Goal: Download file/media

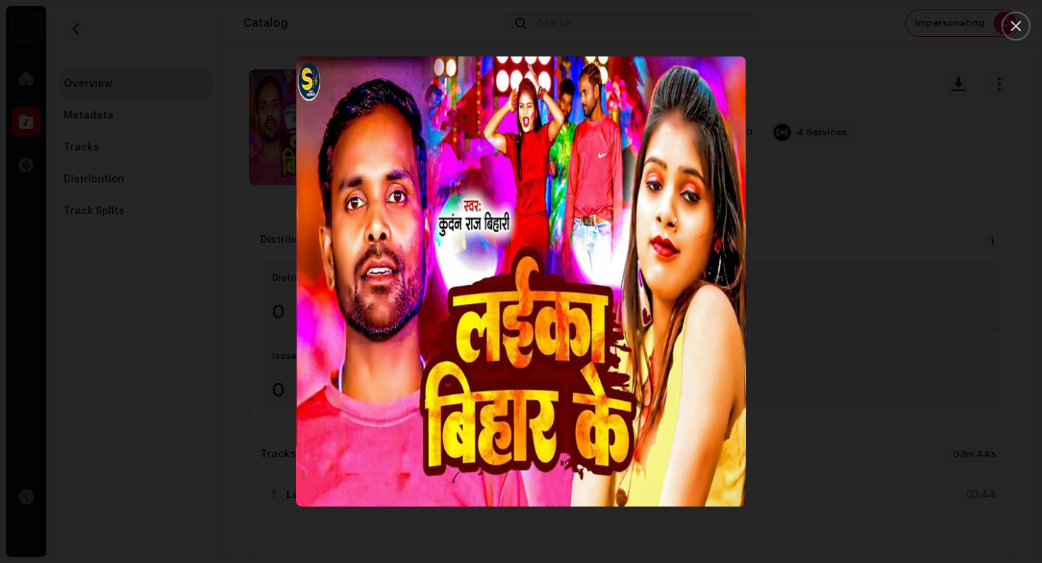
click at [909, 292] on div at bounding box center [521, 281] width 1042 height 563
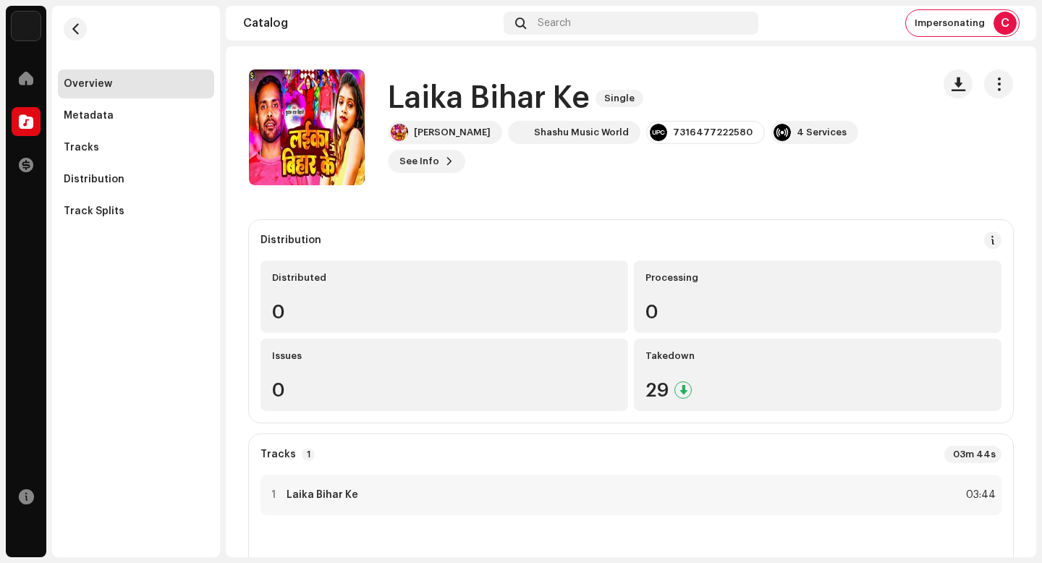
click at [486, 108] on h1 "Laika Bihar Ke" at bounding box center [489, 98] width 202 height 33
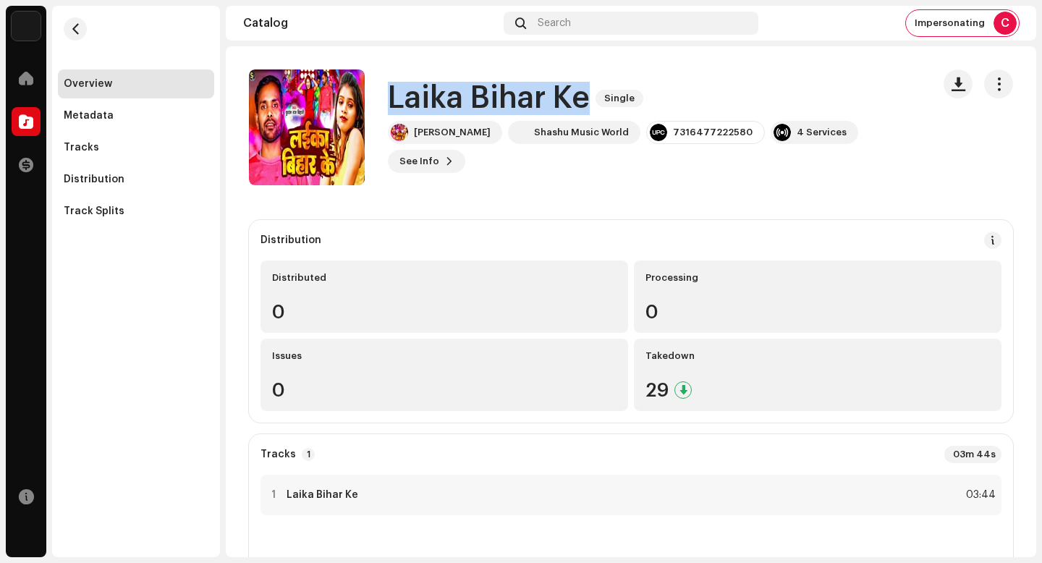
click at [486, 108] on h1 "Laika Bihar Ke" at bounding box center [489, 98] width 202 height 33
copy div "Laika Bihar Ke Single"
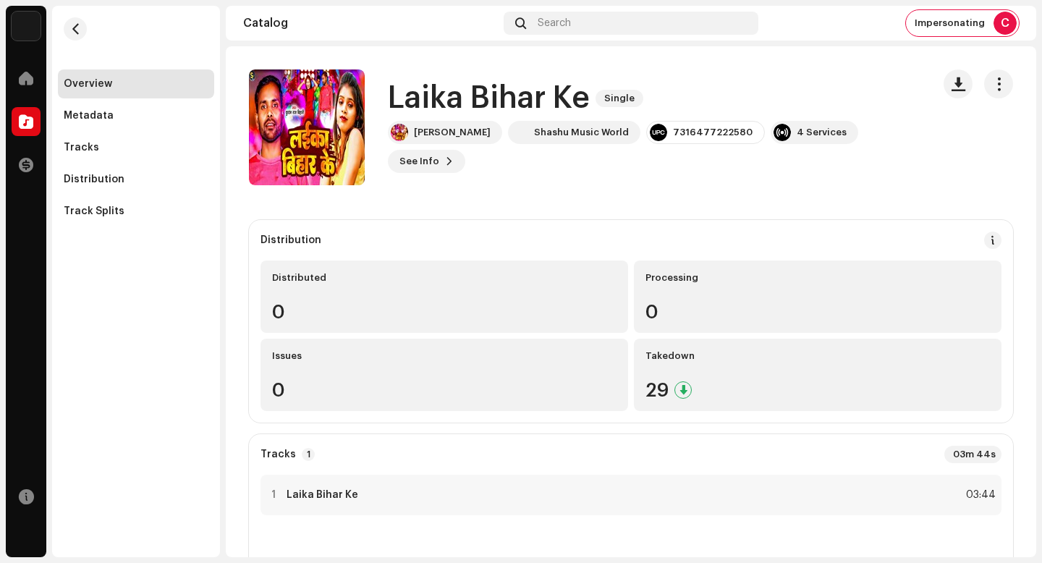
click at [568, 206] on catalog-releases-details-overview "Laika Bihar Ke Single Laika [GEOGRAPHIC_DATA] Ke Single Kundan [PERSON_NAME] Sh…" at bounding box center [631, 460] width 811 height 828
click at [125, 155] on div "Tracks" at bounding box center [136, 147] width 156 height 29
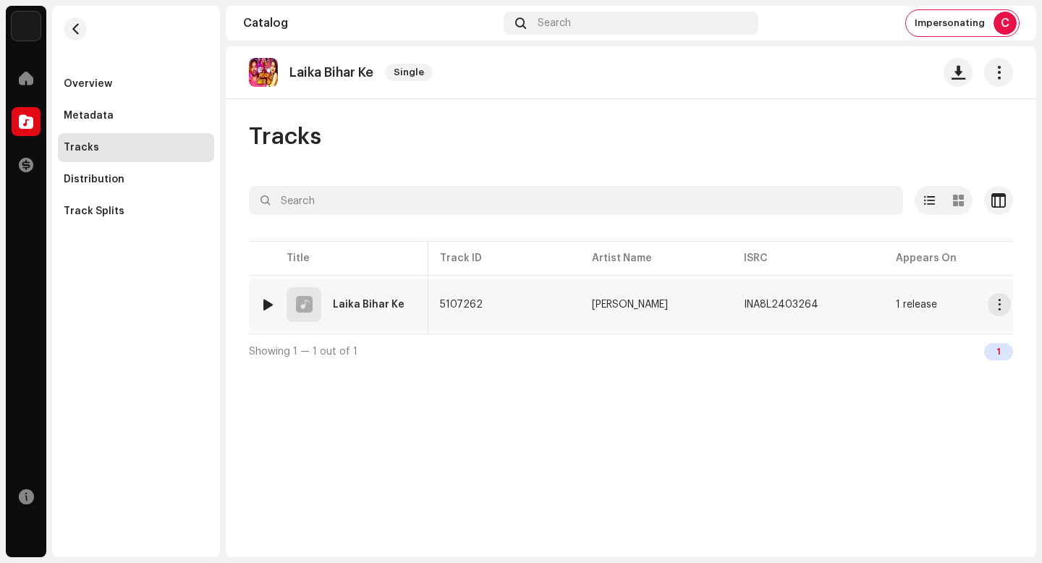
scroll to position [0, 38]
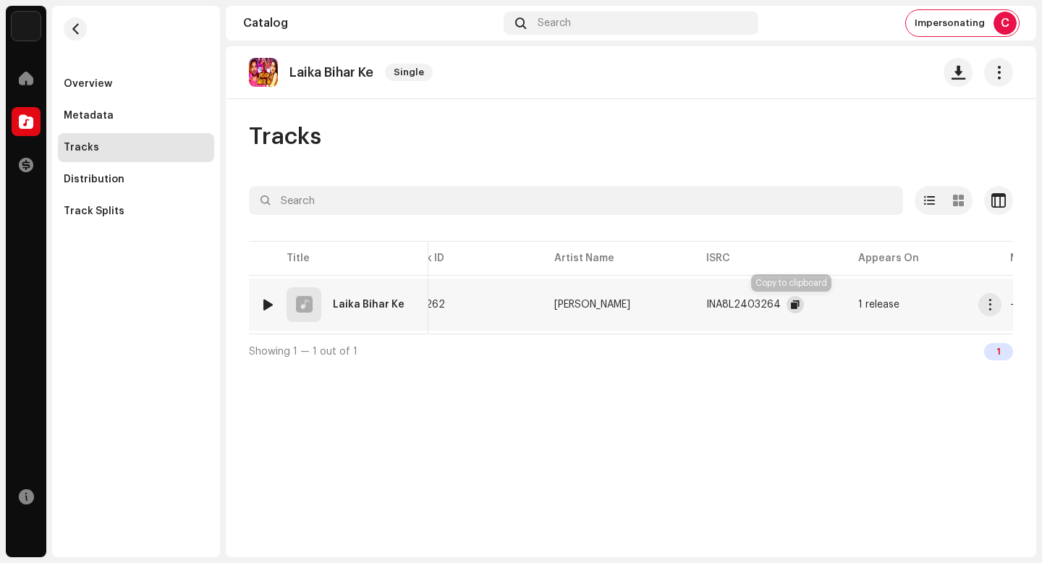
click at [792, 308] on span "button" at bounding box center [795, 305] width 9 height 12
click at [996, 302] on button "button" at bounding box center [990, 304] width 23 height 23
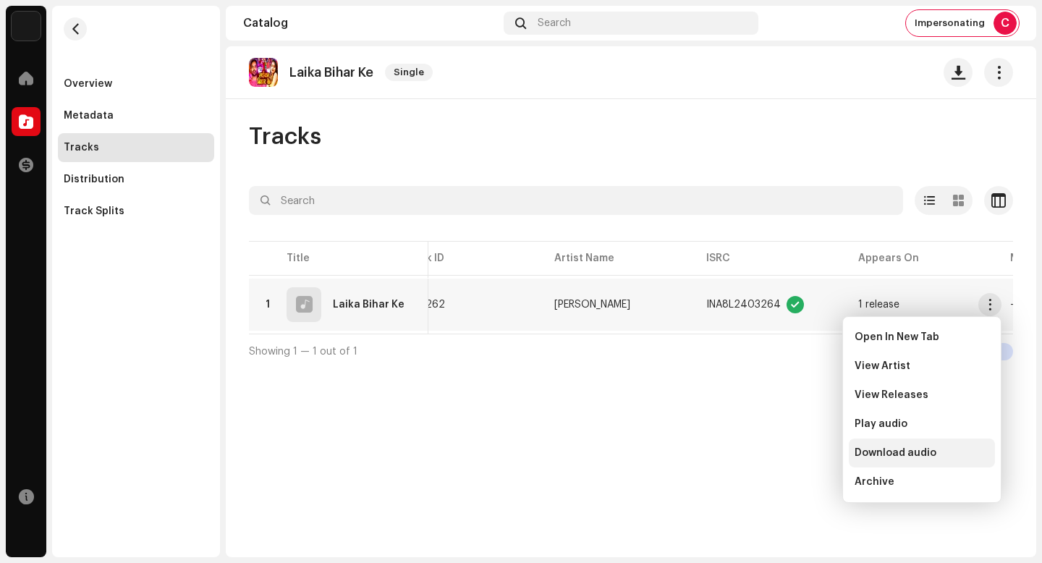
click at [939, 455] on div "Download audio" at bounding box center [922, 453] width 135 height 12
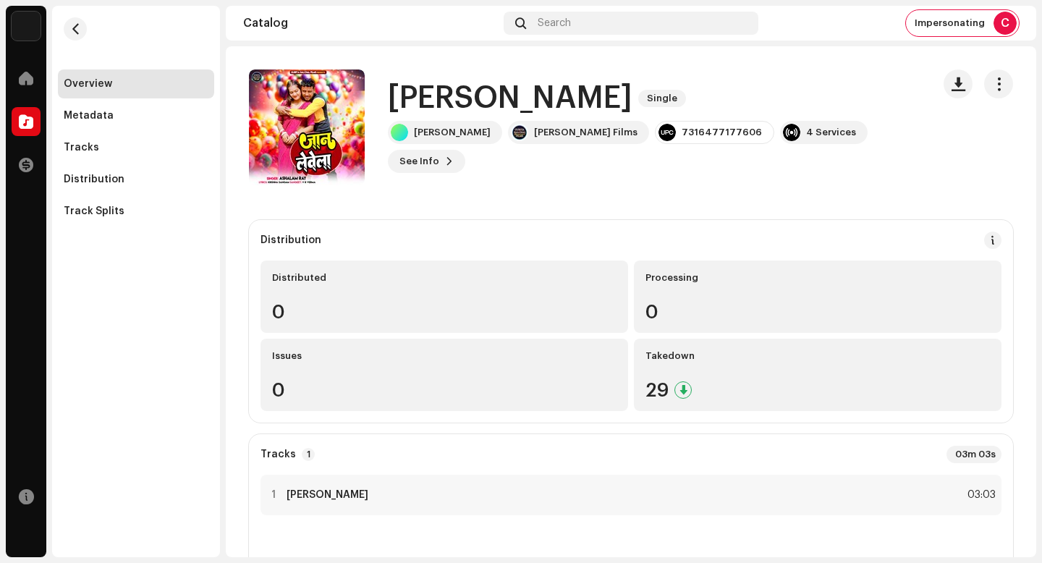
click at [501, 115] on h1 "Jaan Lewela" at bounding box center [510, 98] width 245 height 33
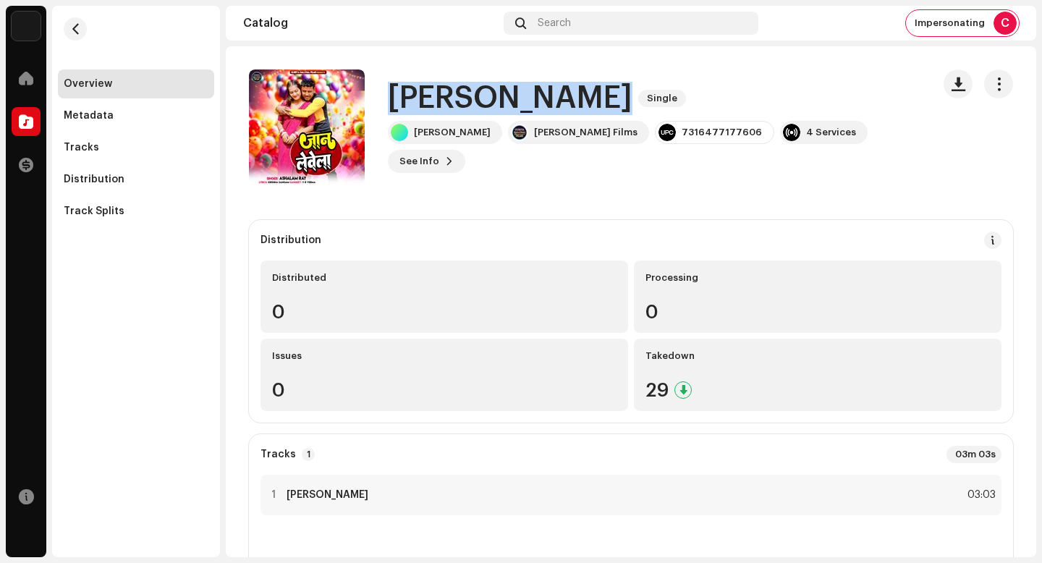
click at [501, 115] on h1 "Jaan Lewela" at bounding box center [510, 98] width 245 height 33
copy div "Jaan Lewela Single"
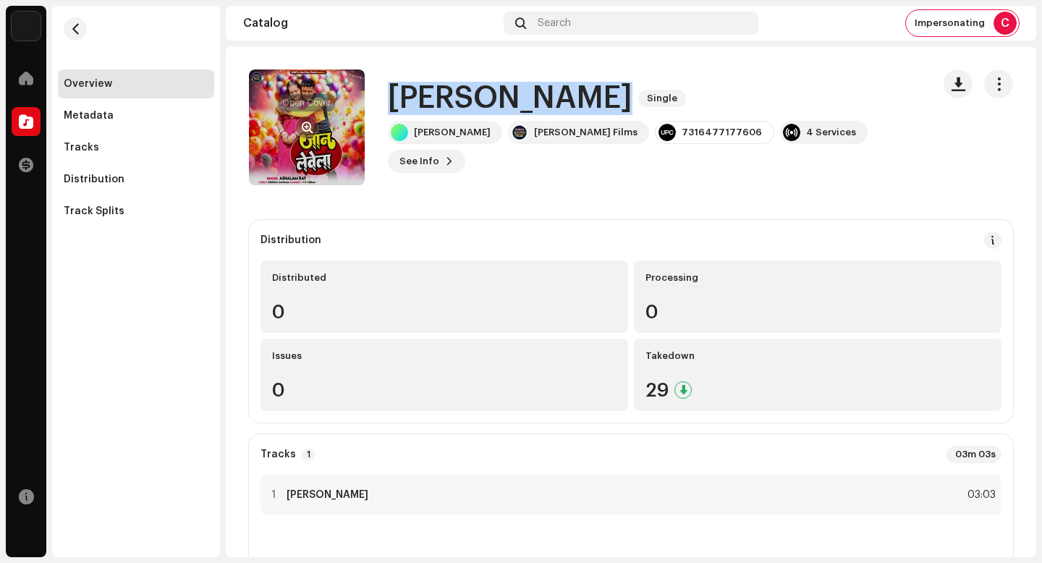
click at [308, 123] on span "button" at bounding box center [307, 128] width 11 height 12
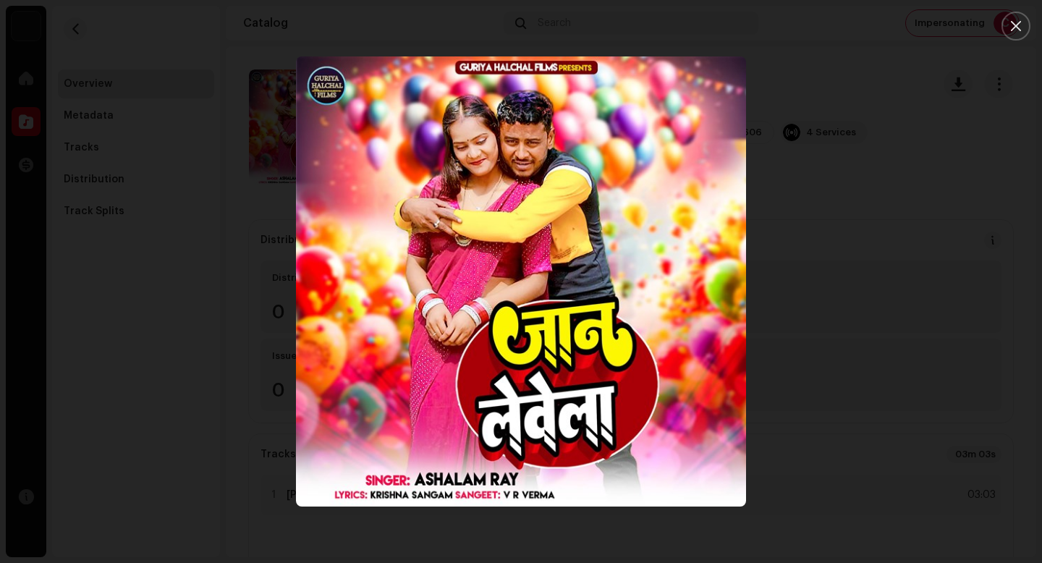
click at [832, 415] on div at bounding box center [521, 281] width 1042 height 563
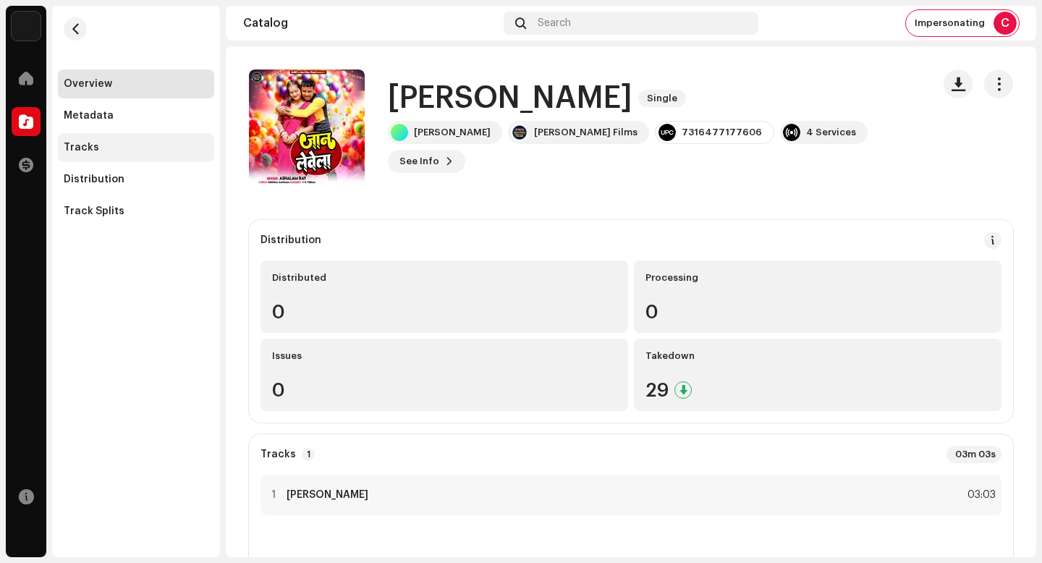
click at [172, 158] on div "Tracks" at bounding box center [136, 147] width 156 height 29
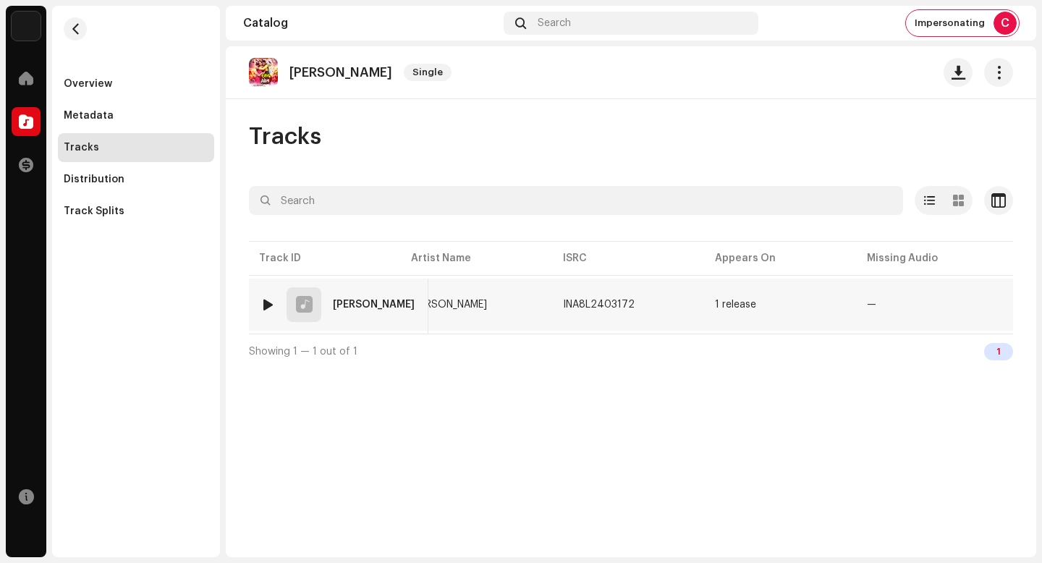
scroll to position [0, 295]
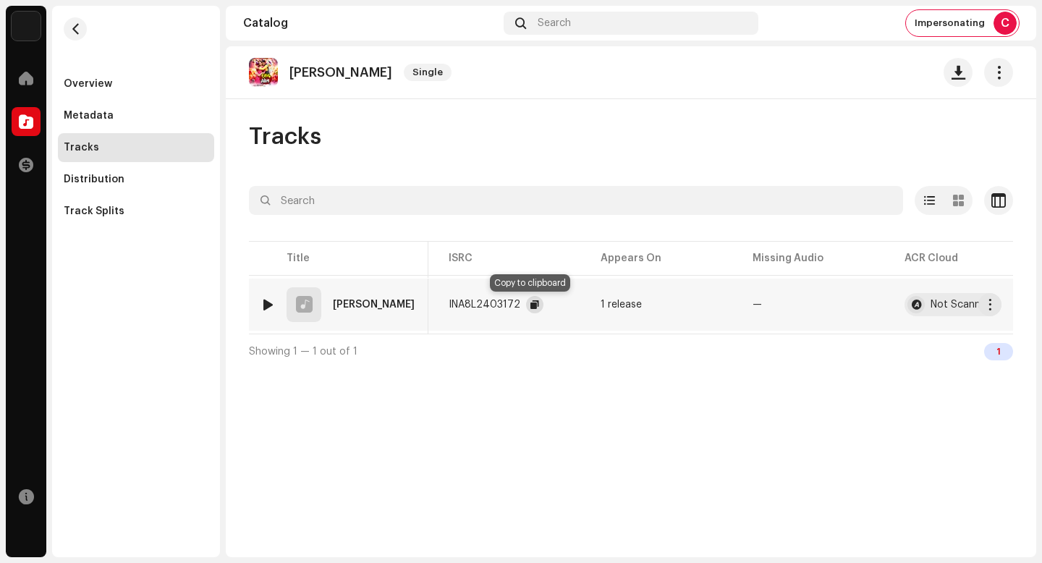
click at [531, 305] on span "button" at bounding box center [535, 305] width 9 height 12
click at [993, 305] on span "button" at bounding box center [990, 305] width 11 height 12
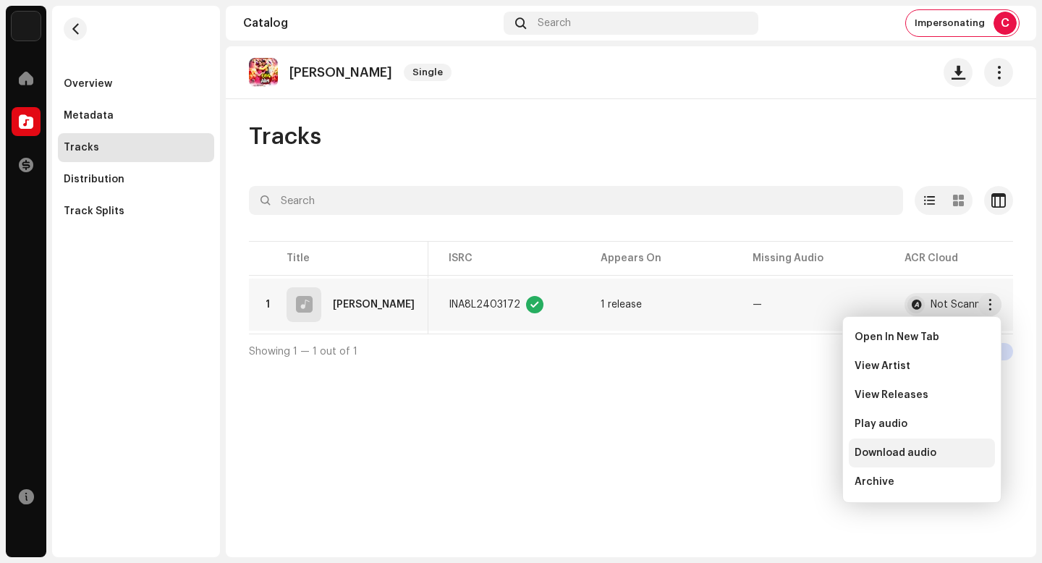
click at [924, 444] on div "Download audio" at bounding box center [922, 453] width 146 height 29
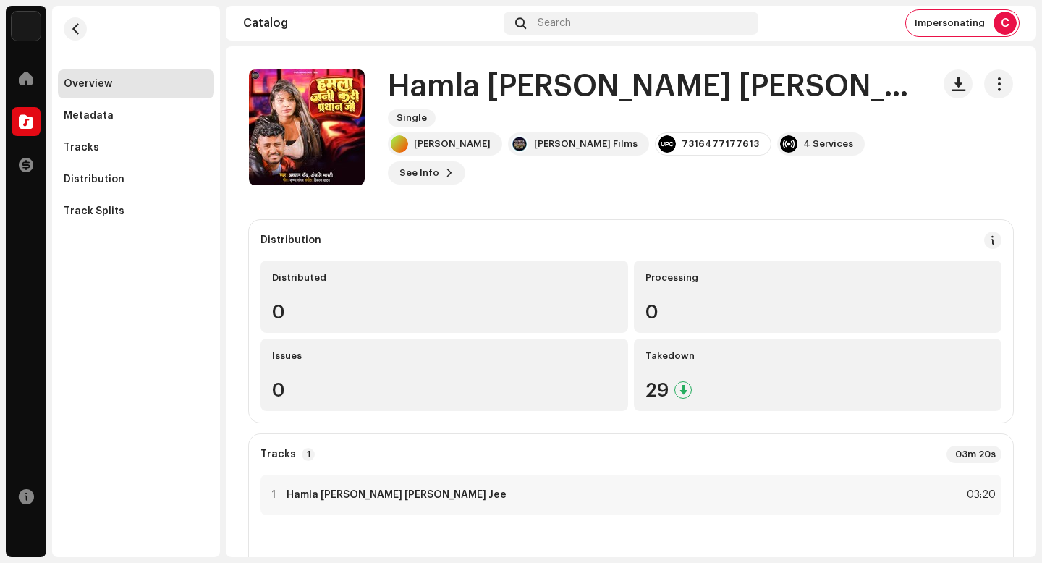
click at [497, 104] on h1 "Hamla Jani Kari Pradhan Jee" at bounding box center [654, 86] width 533 height 33
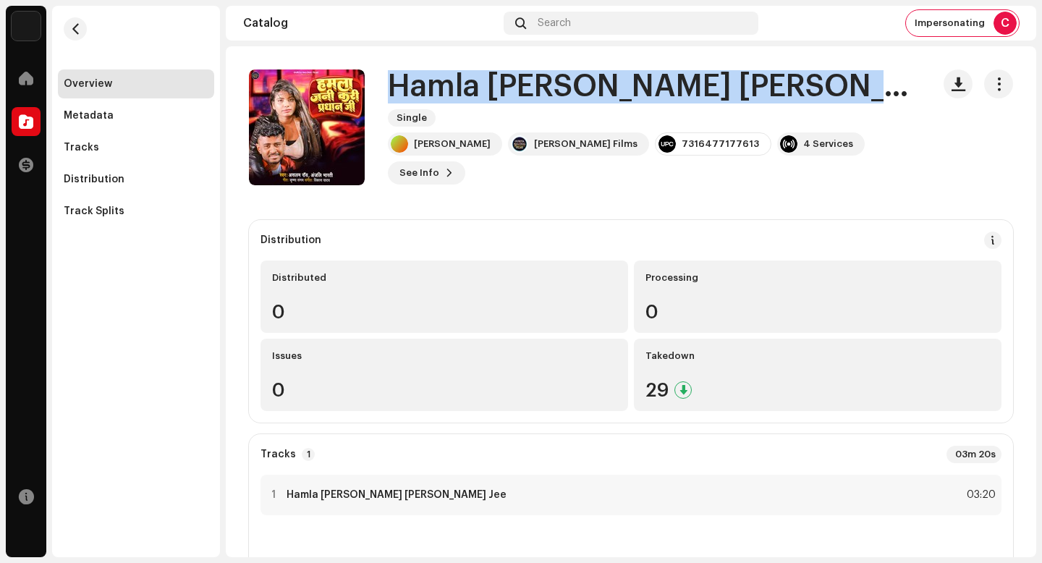
click at [497, 104] on h1 "Hamla Jani Kari Pradhan Jee" at bounding box center [654, 86] width 533 height 33
copy div "Hamla Jani Kari Pradhan Jee Single"
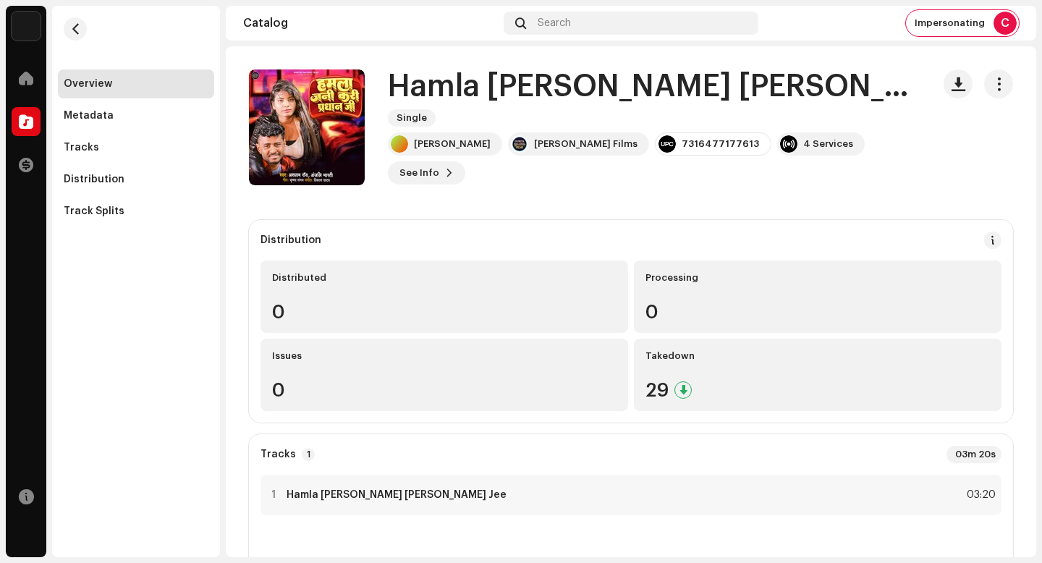
click at [651, 188] on catalog-releases-details-overview "Hamla Jani Kari Pradhan Jee Single Hamla Jani Kari Pradhan Jee Single Aslam Ray…" at bounding box center [631, 460] width 811 height 828
click at [629, 51] on catalog-releases-details-overview "Hamla Jani Kari Pradhan Jee Single Hamla Jani Kari Pradhan Jee Single Aslam Ray…" at bounding box center [631, 460] width 811 height 828
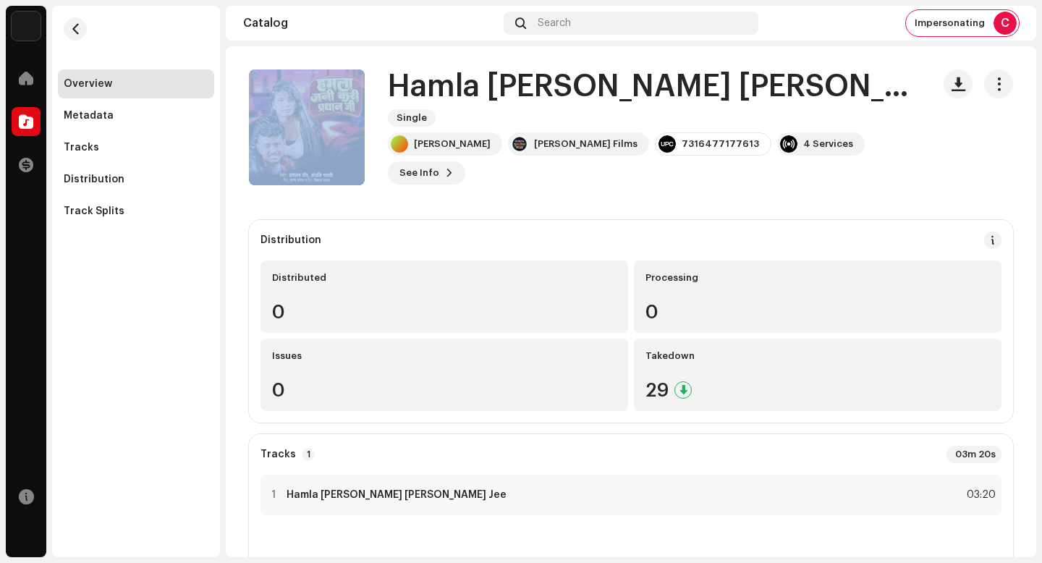
click at [629, 51] on catalog-releases-details-overview "Hamla Jani Kari Pradhan Jee Single Hamla Jani Kari Pradhan Jee Single Aslam Ray…" at bounding box center [631, 460] width 811 height 828
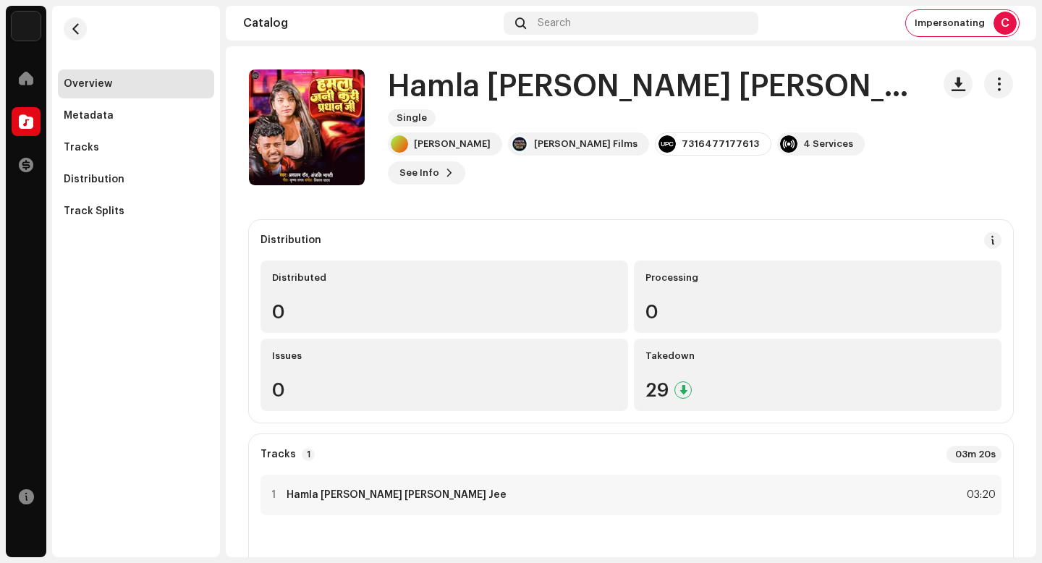
click at [563, 104] on h1 "Hamla Jani Kari Pradhan Jee" at bounding box center [654, 86] width 533 height 33
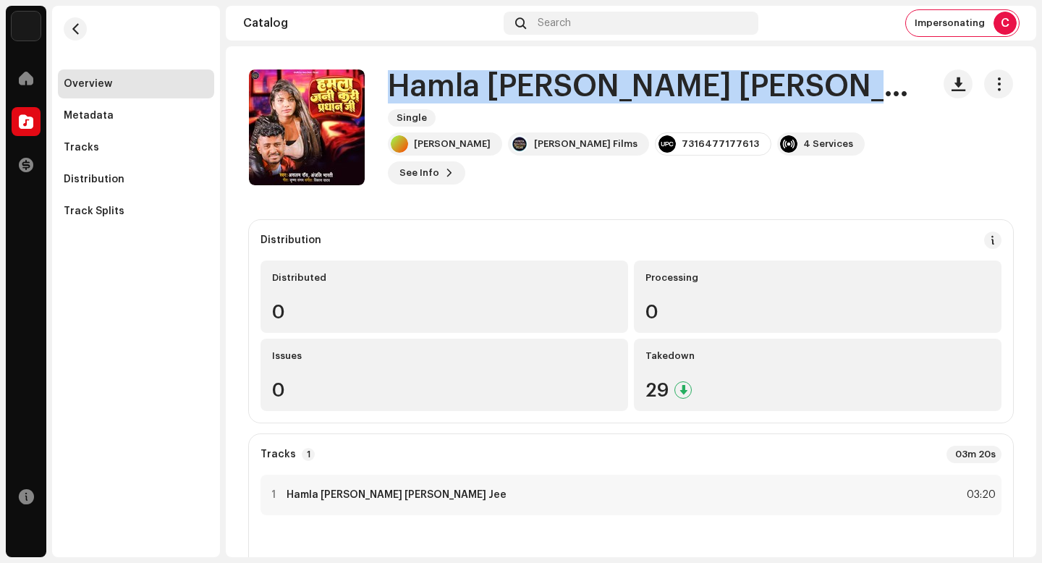
click at [563, 104] on h1 "Hamla Jani Kari Pradhan Jee" at bounding box center [654, 86] width 533 height 33
copy div "Hamla Jani Kari Pradhan Jee Single"
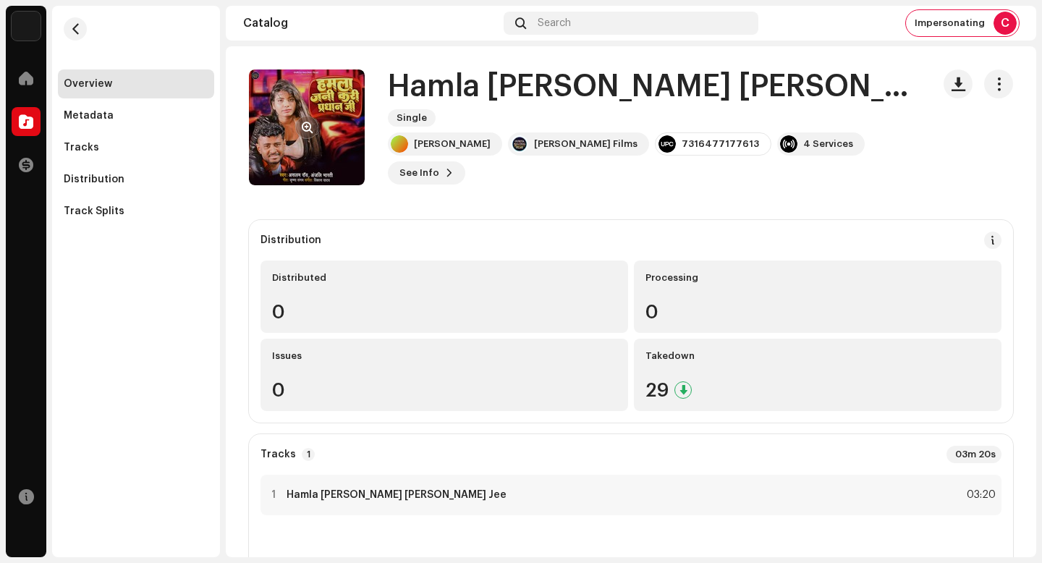
click at [314, 143] on re-a-cover at bounding box center [307, 127] width 116 height 116
click at [309, 135] on button "button" at bounding box center [306, 127] width 23 height 23
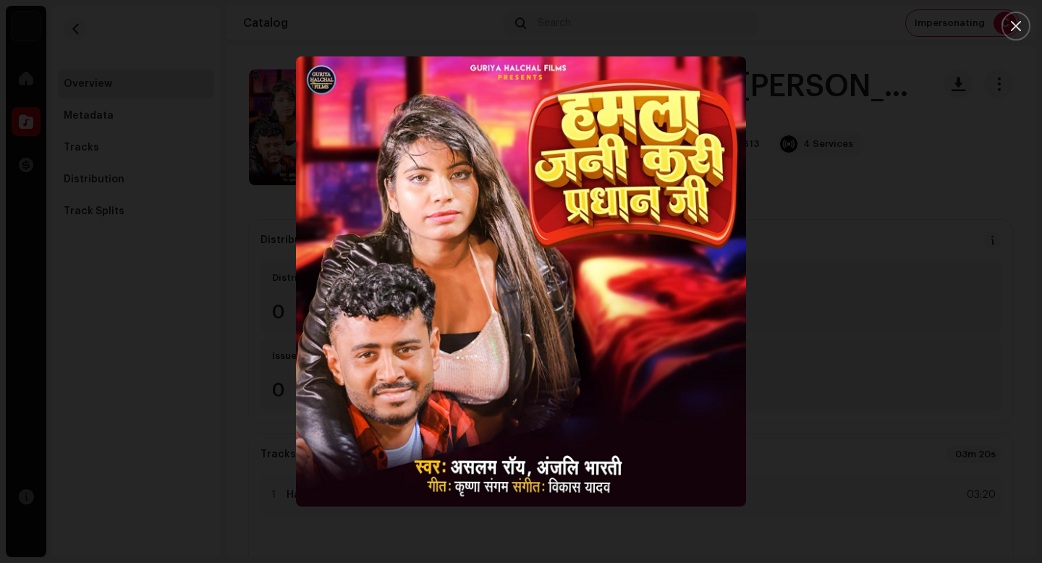
click at [779, 381] on div at bounding box center [521, 281] width 1042 height 563
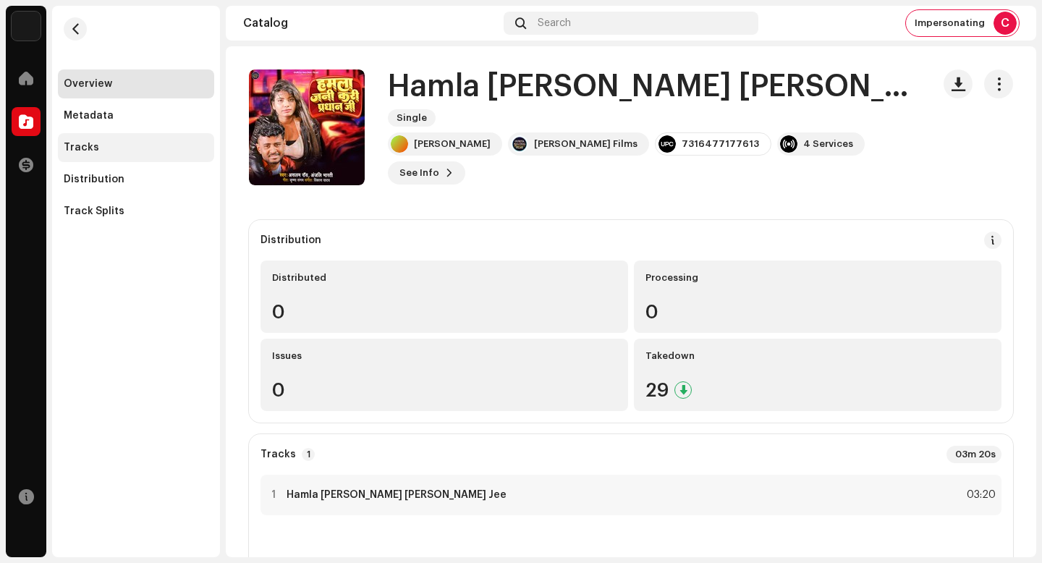
click at [110, 149] on div "Tracks" at bounding box center [136, 148] width 145 height 12
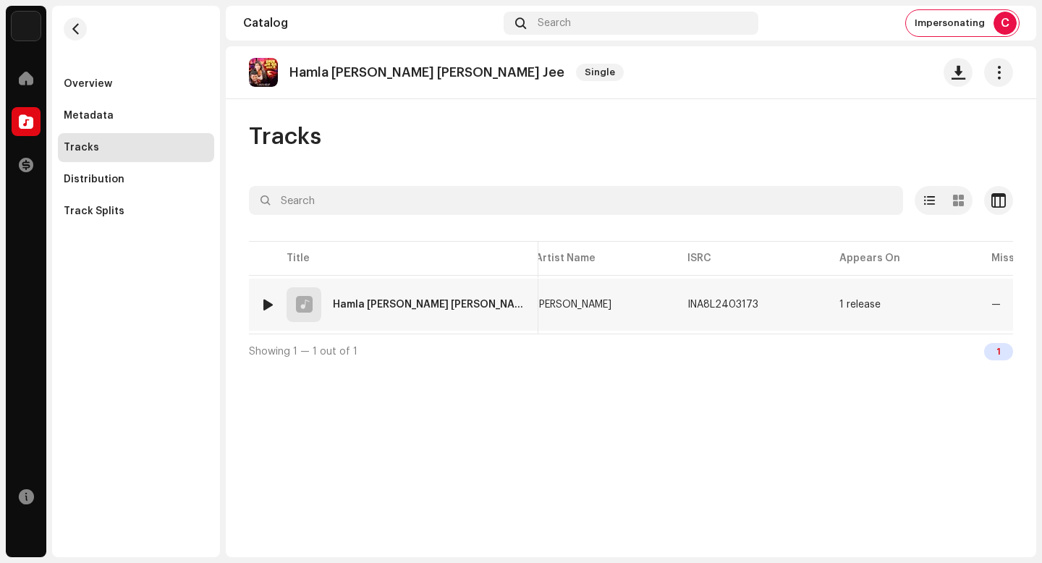
scroll to position [0, 258]
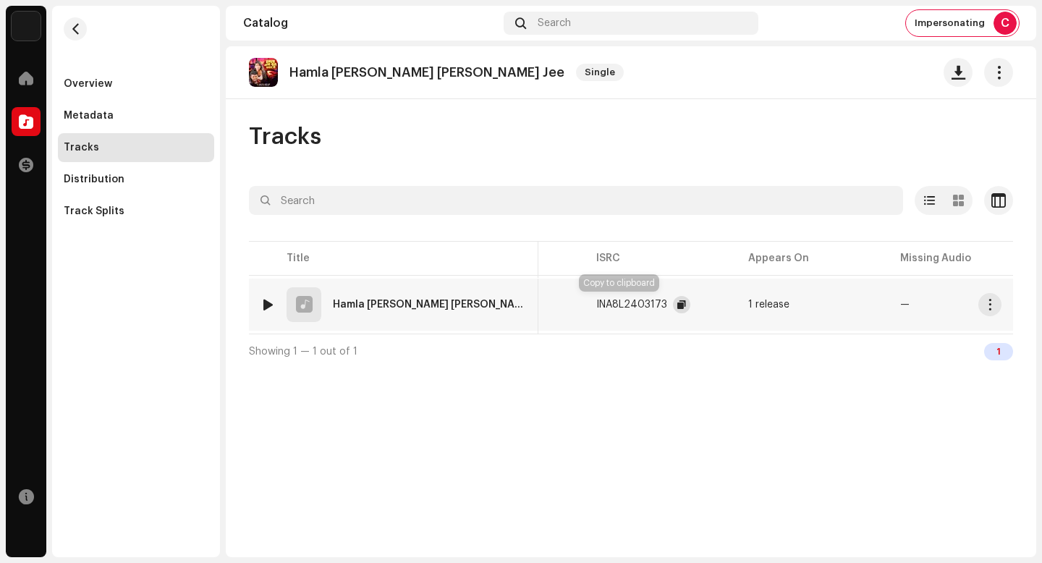
click at [678, 301] on span "button" at bounding box center [682, 305] width 9 height 12
click at [988, 300] on span "button" at bounding box center [990, 305] width 11 height 12
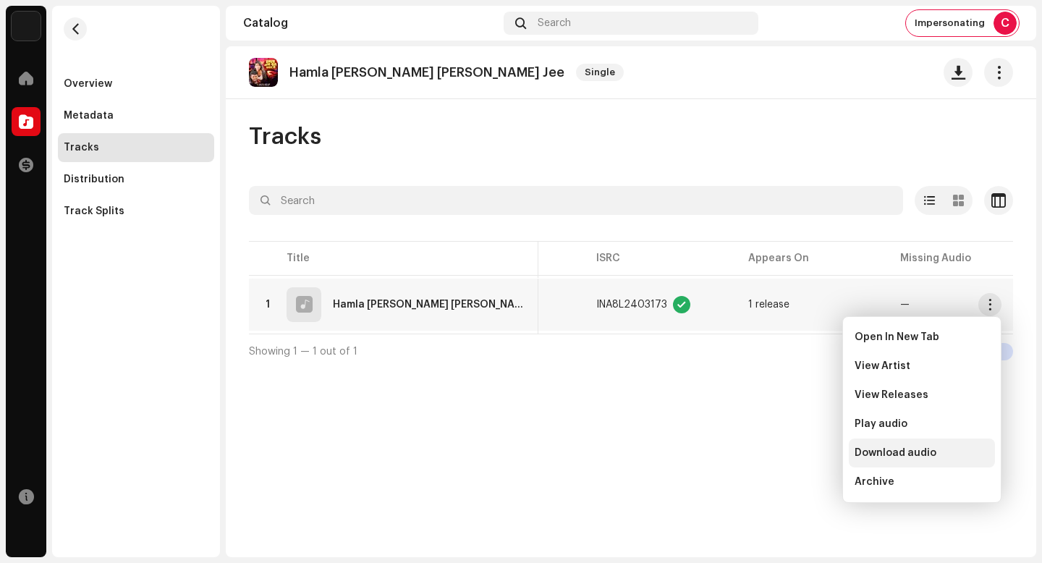
click at [927, 453] on span "Download audio" at bounding box center [896, 453] width 82 height 12
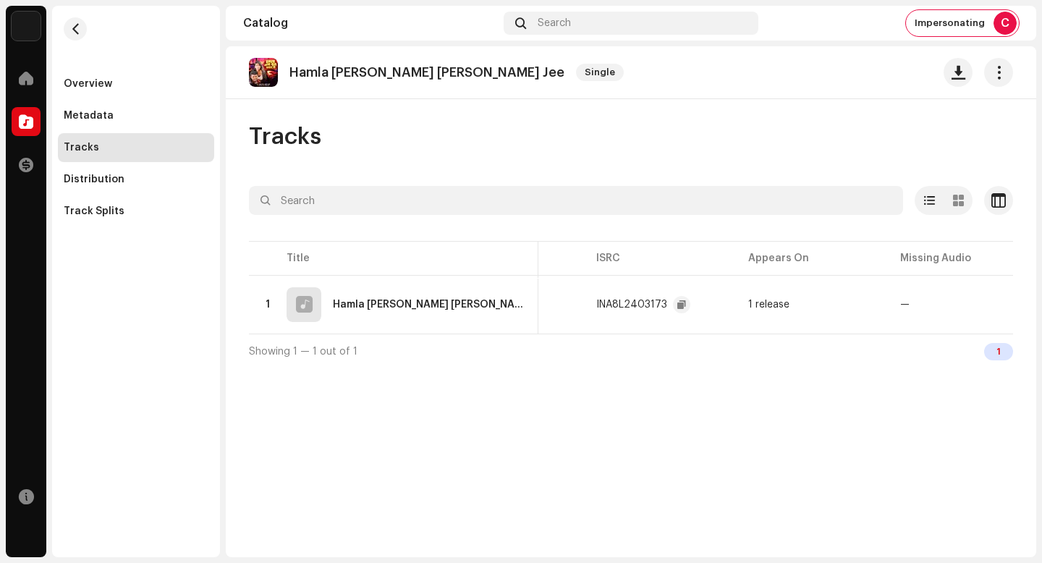
click at [527, 132] on div "Tracks" at bounding box center [631, 136] width 764 height 29
click at [546, 162] on div "Tracks Selected 0 Select all 1 Options Filters Distribution status In progress …" at bounding box center [631, 245] width 811 height 246
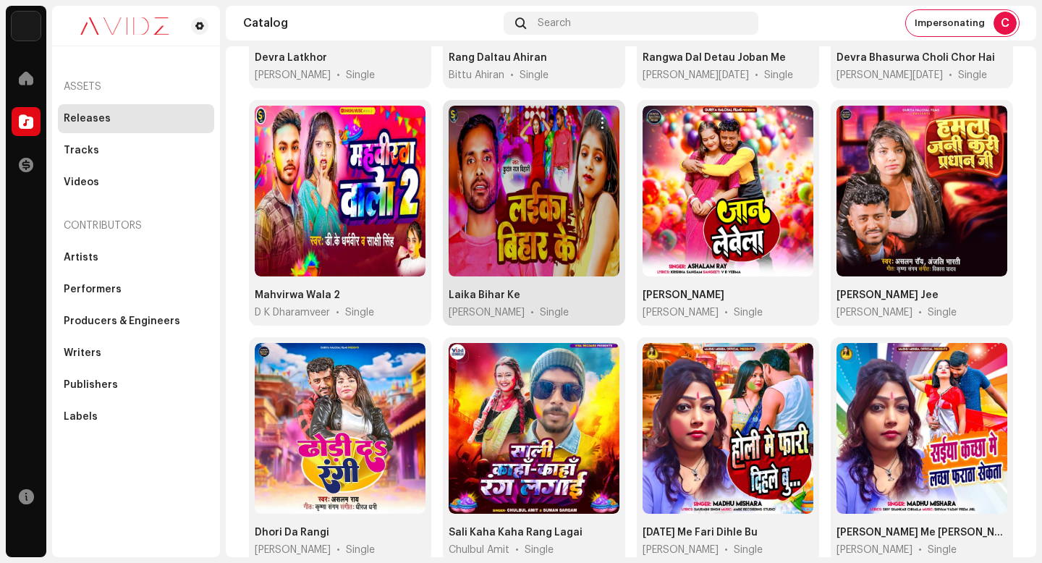
scroll to position [801, 0]
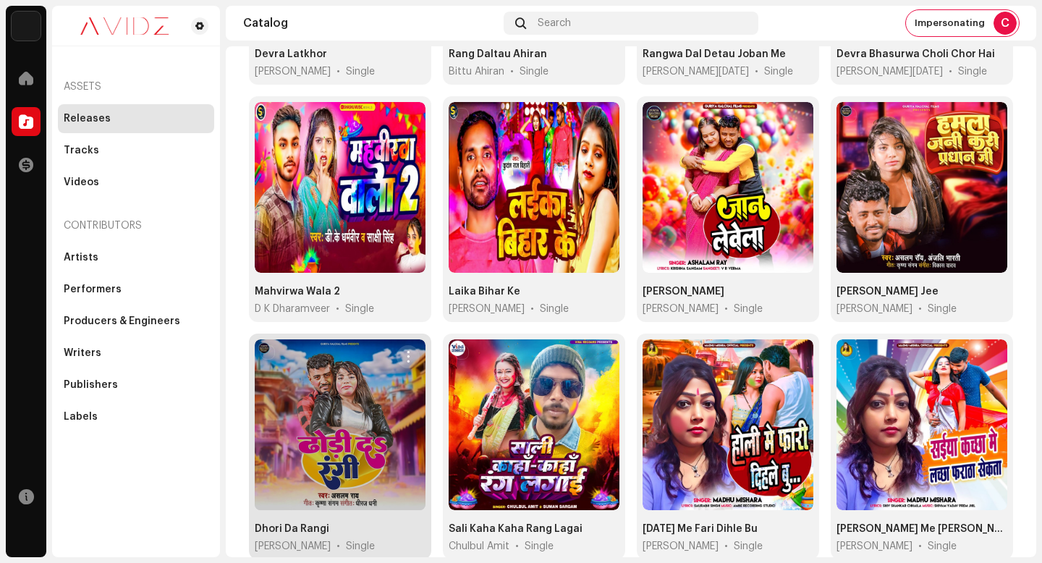
click at [408, 351] on span "button" at bounding box center [408, 357] width 11 height 12
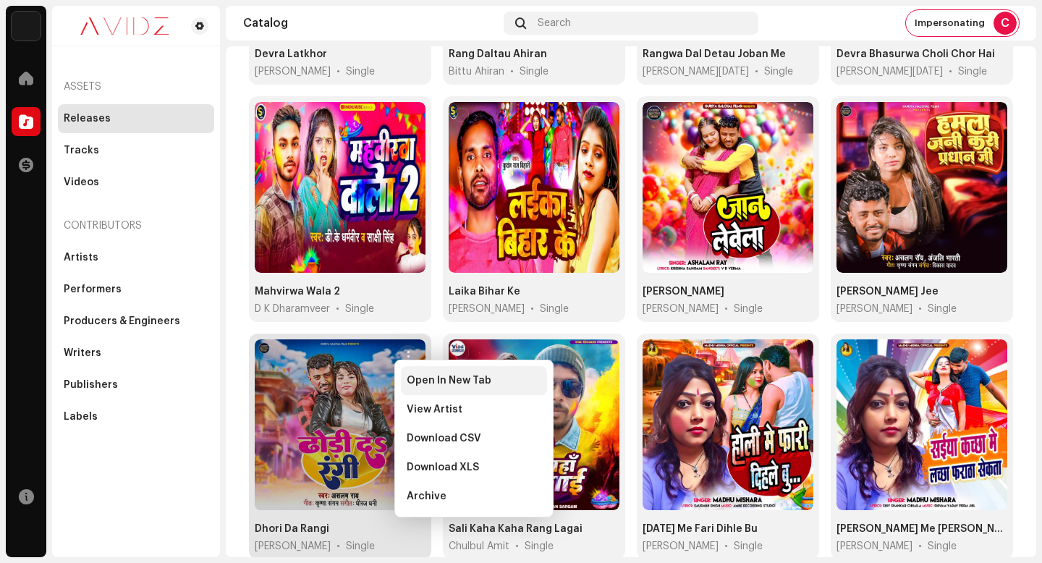
click at [460, 377] on span "Open In New Tab" at bounding box center [449, 381] width 85 height 12
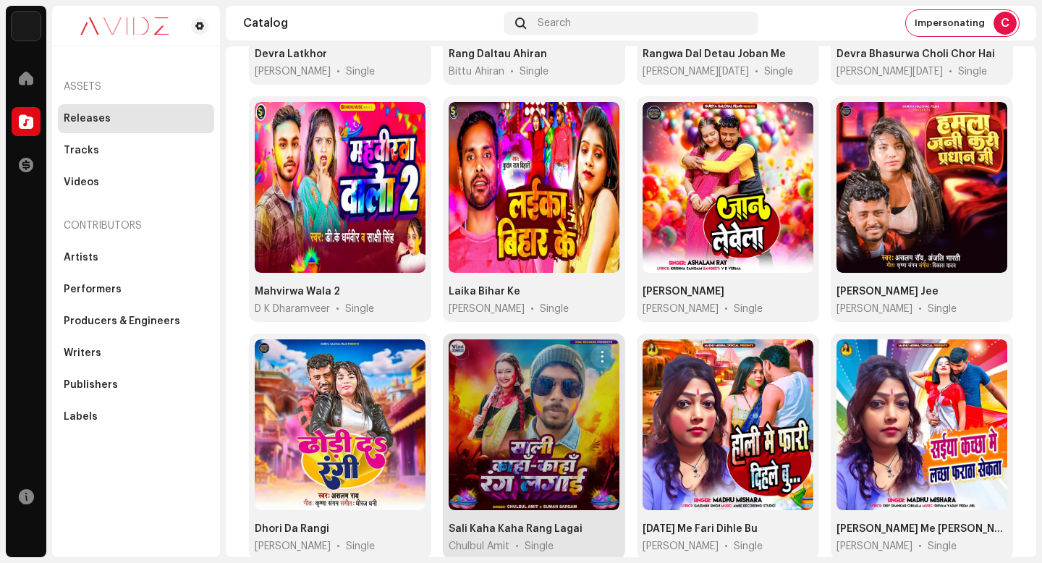
click at [597, 351] on span "button" at bounding box center [602, 357] width 11 height 12
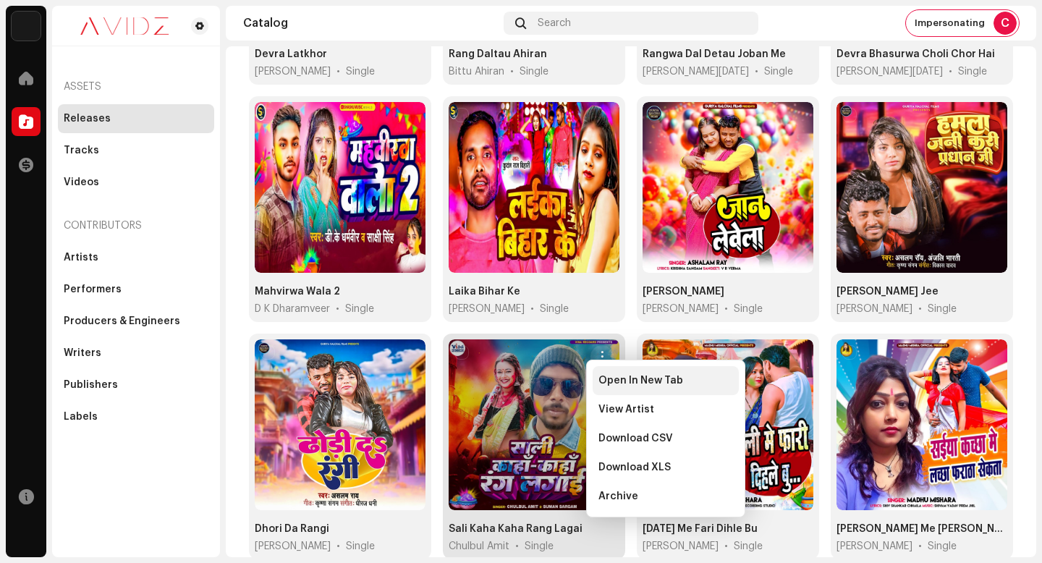
click at [600, 376] on span "Open In New Tab" at bounding box center [641, 381] width 85 height 12
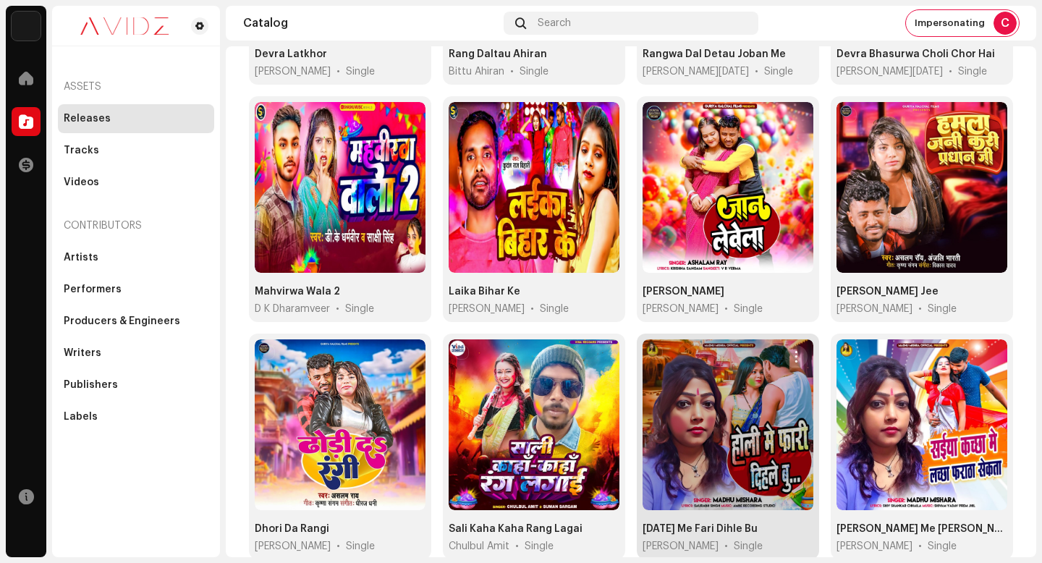
click at [791, 351] on span "button" at bounding box center [796, 357] width 11 height 12
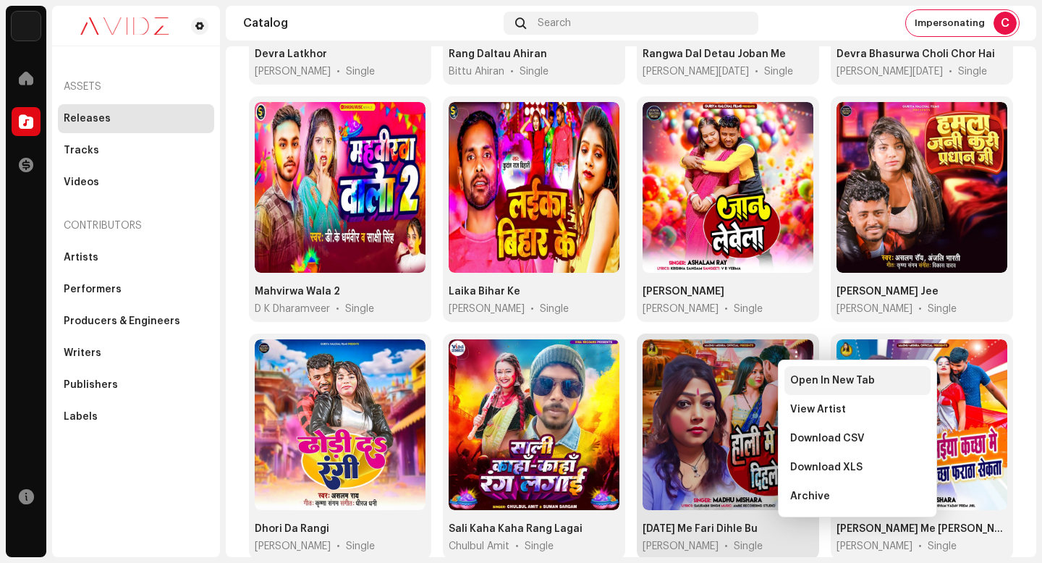
click at [801, 375] on span "Open In New Tab" at bounding box center [833, 381] width 85 height 12
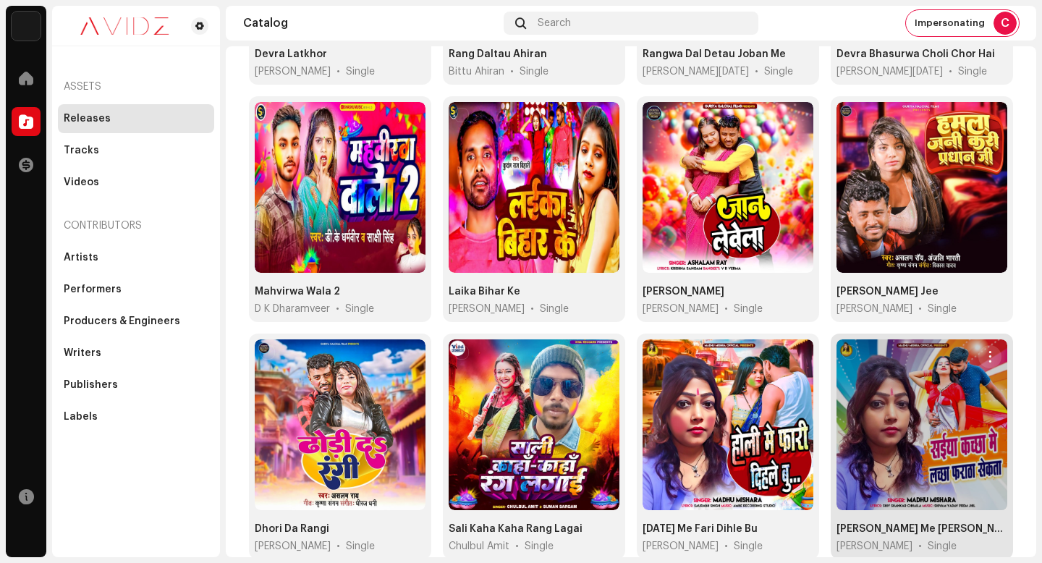
click at [979, 348] on button "button" at bounding box center [990, 356] width 23 height 23
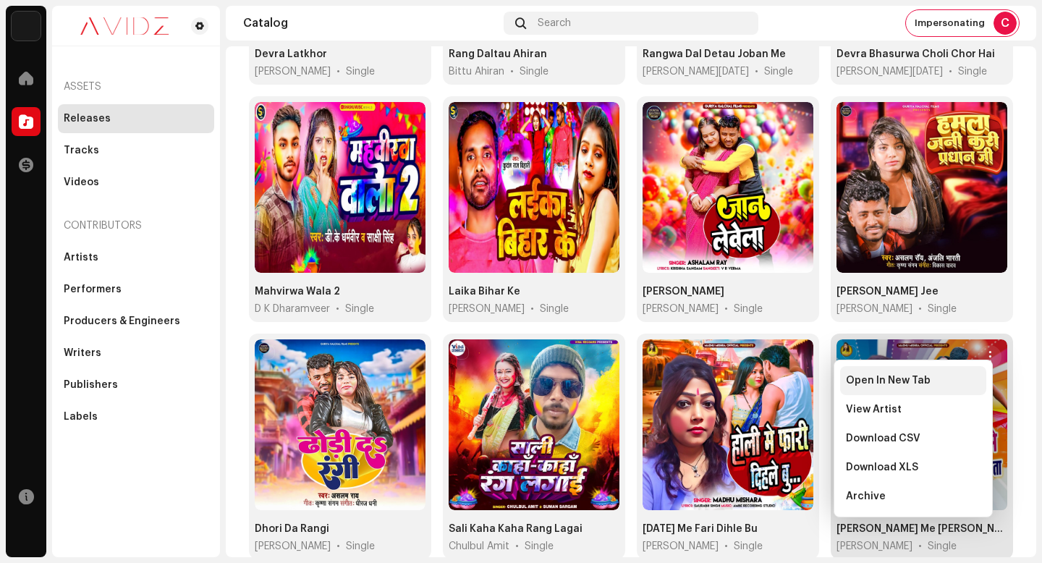
click at [976, 382] on div "Open In New Tab" at bounding box center [913, 381] width 135 height 12
